Goal: Task Accomplishment & Management: Manage account settings

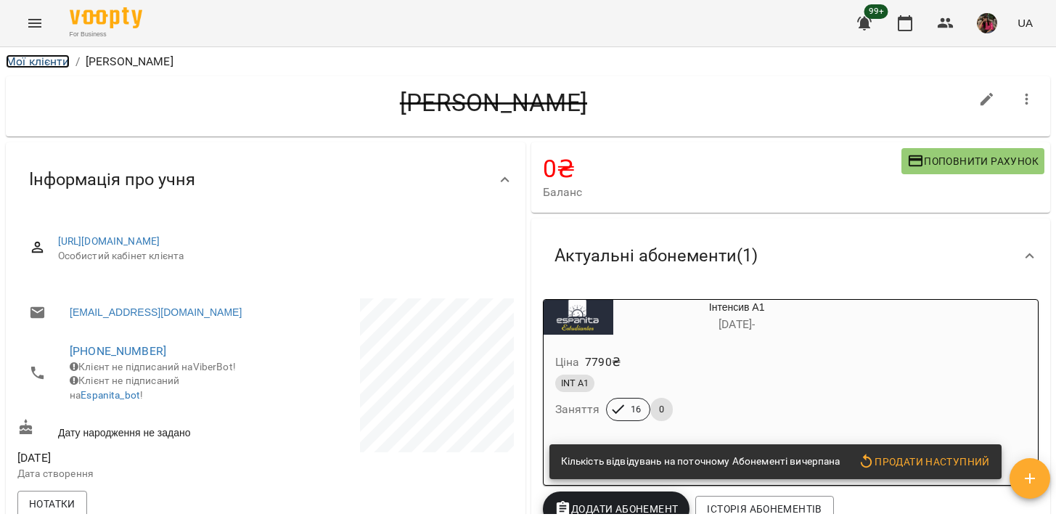
click at [46, 64] on link "Мої клієнти" at bounding box center [38, 61] width 64 height 14
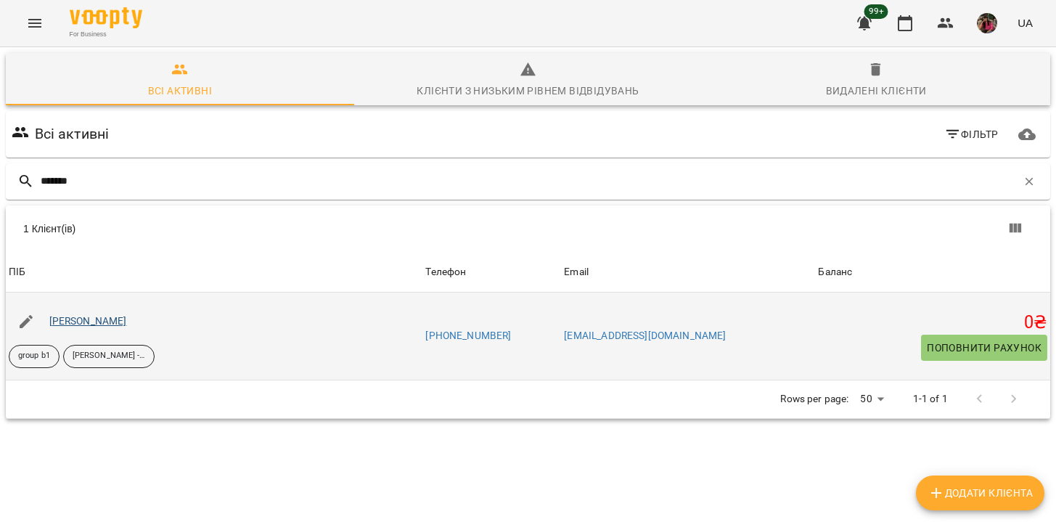
type input "*******"
click at [123, 324] on link "[PERSON_NAME]" at bounding box center [88, 321] width 78 height 12
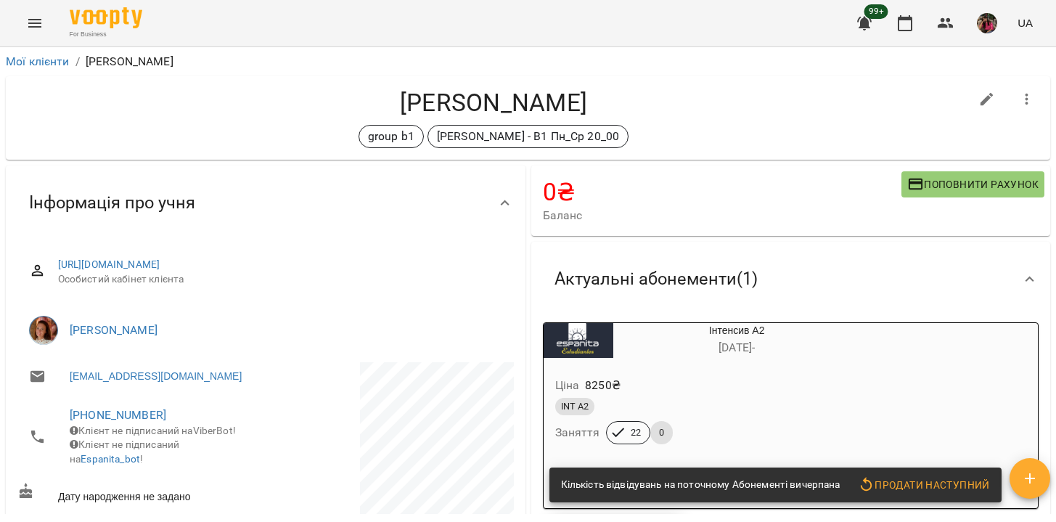
click at [980, 105] on icon "button" at bounding box center [987, 99] width 17 height 17
select select "**"
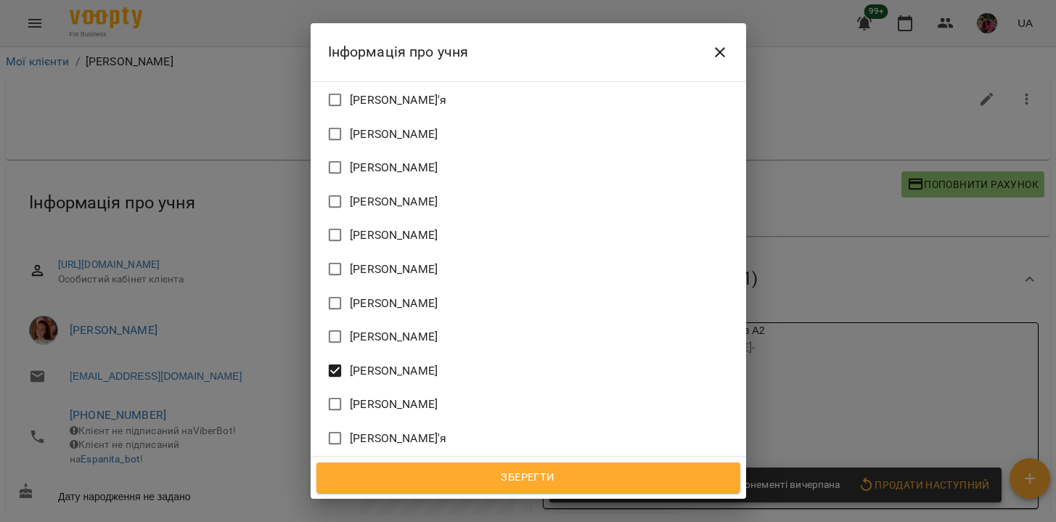
scroll to position [1062, 0]
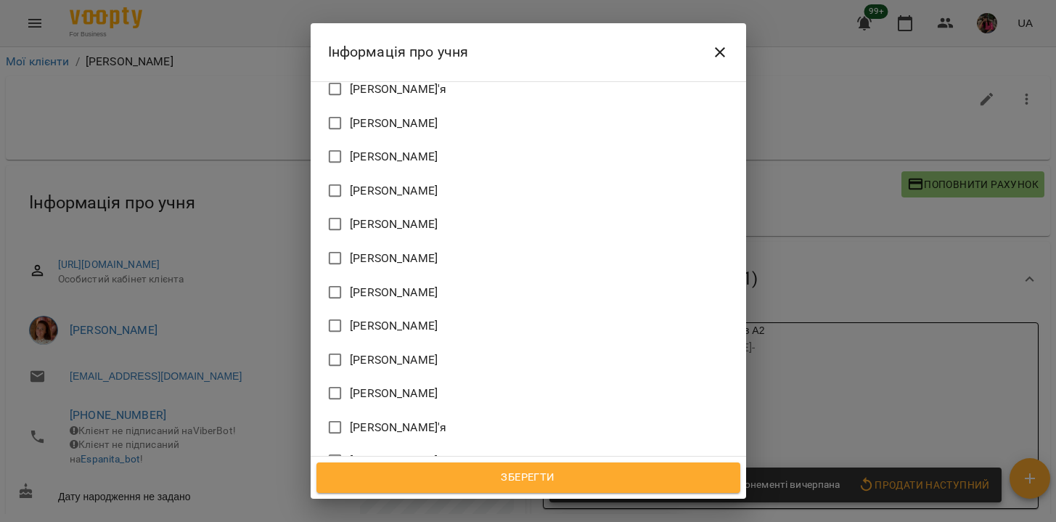
click at [503, 484] on span "Зберегти" at bounding box center [529, 477] width 392 height 19
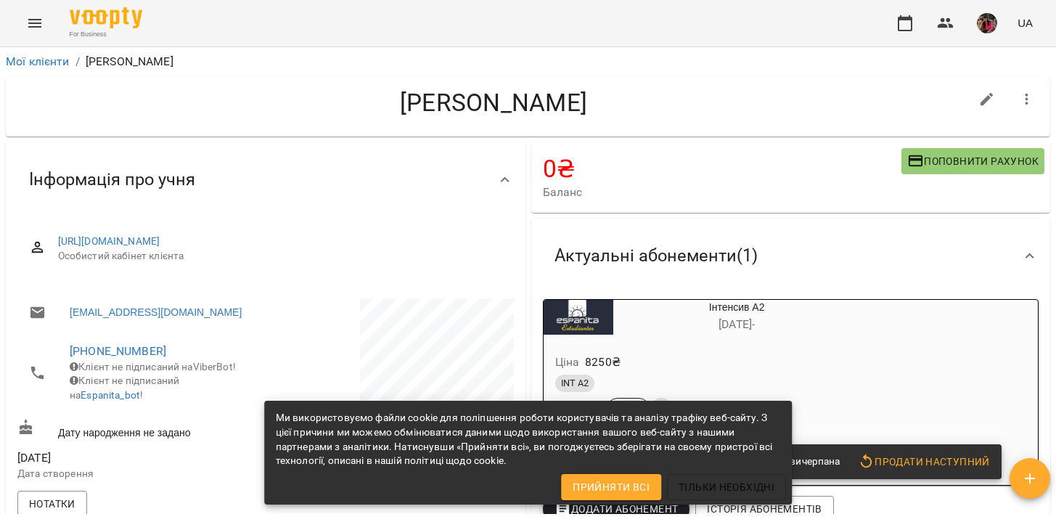
click at [1025, 97] on icon "button" at bounding box center [1027, 99] width 17 height 17
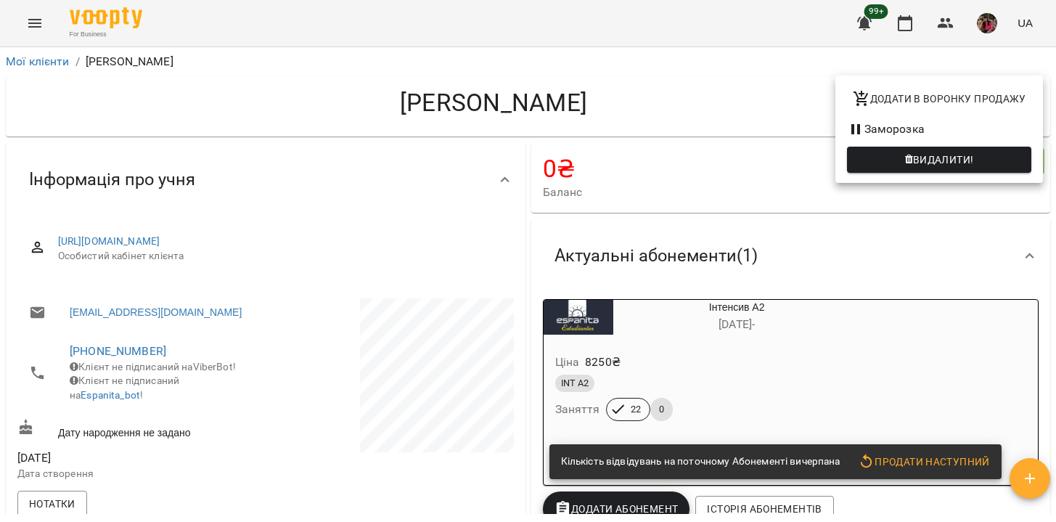
click at [947, 162] on span "Видалити!" at bounding box center [943, 159] width 61 height 17
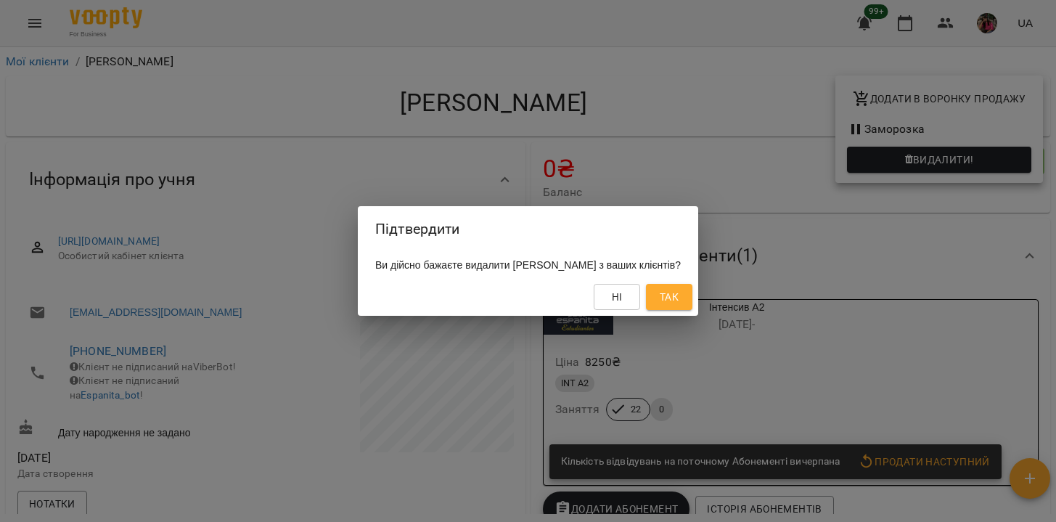
click at [679, 298] on span "Так" at bounding box center [669, 296] width 19 height 17
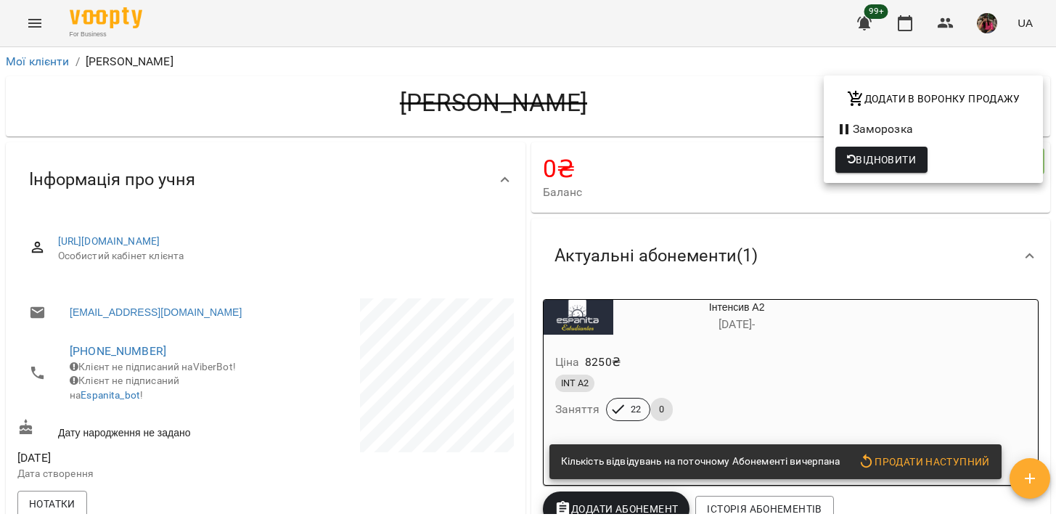
click at [375, 28] on div at bounding box center [528, 261] width 1056 height 522
